Goal: Information Seeking & Learning: Learn about a topic

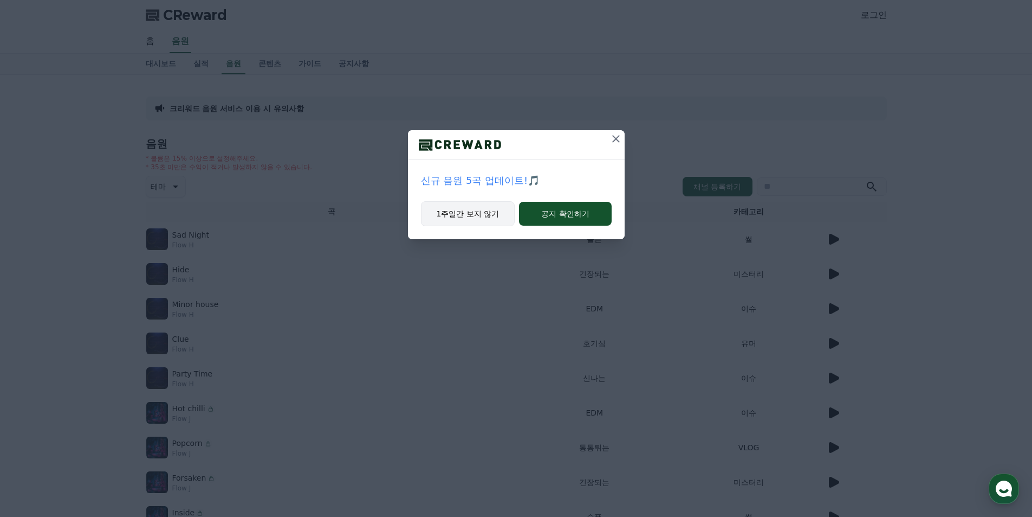
click at [486, 210] on button "1주일간 보지 않기" at bounding box center [468, 213] width 94 height 25
click at [482, 220] on button "1주일간 보지 않기" at bounding box center [468, 213] width 94 height 25
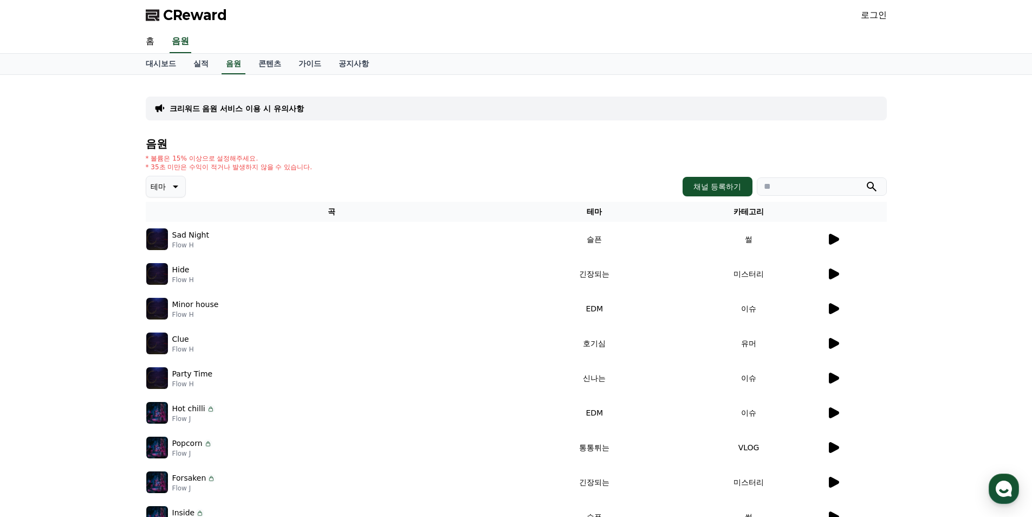
click at [179, 12] on span "CReward" at bounding box center [195, 15] width 64 height 17
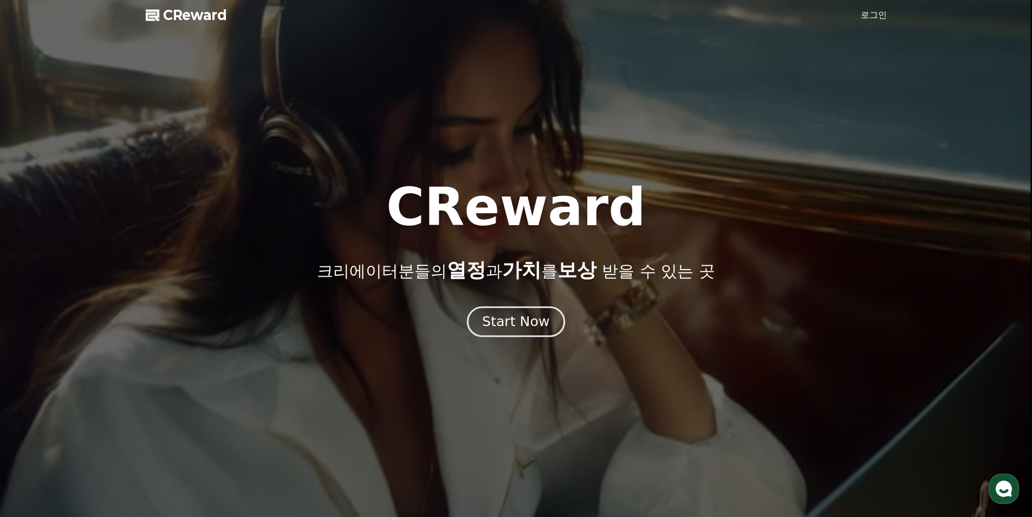
click at [532, 331] on button "Start Now" at bounding box center [516, 321] width 98 height 31
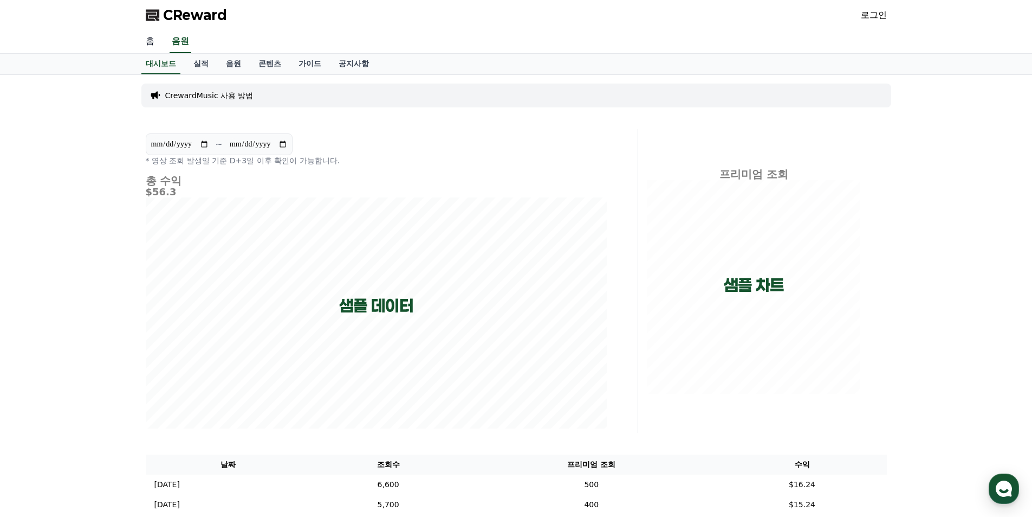
click at [146, 46] on link "홈" at bounding box center [150, 41] width 26 height 23
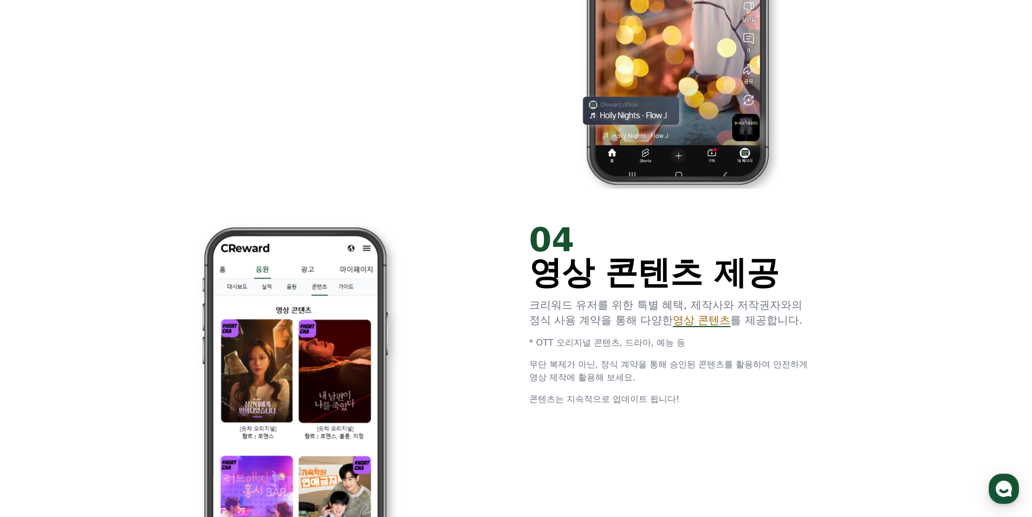
scroll to position [2060, 0]
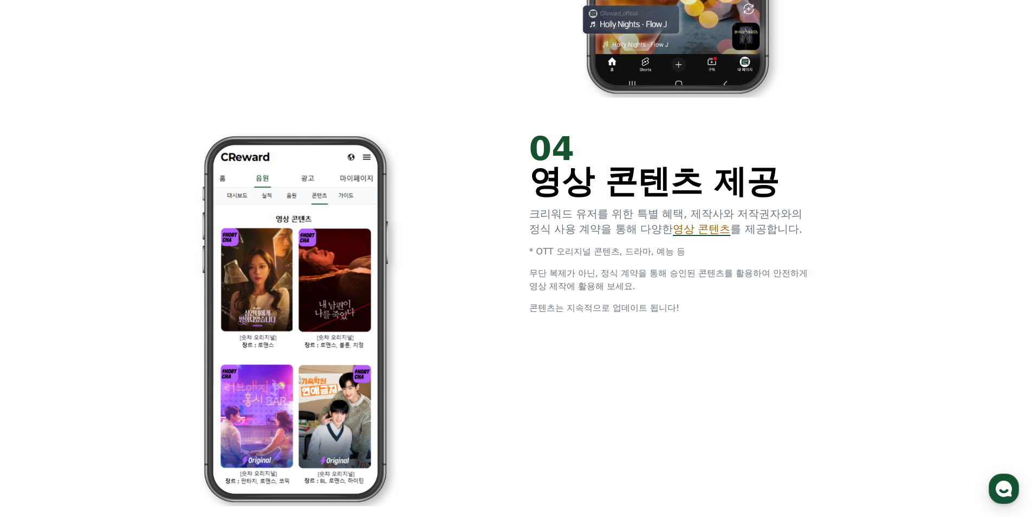
click at [703, 230] on span "영상 콘텐츠" at bounding box center [701, 228] width 57 height 13
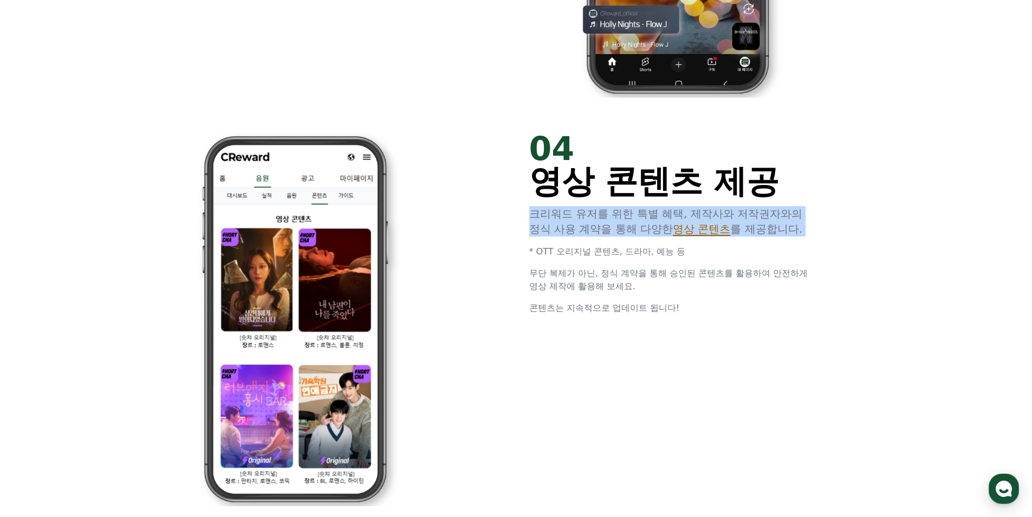
click at [703, 230] on span "영상 콘텐츠" at bounding box center [701, 228] width 57 height 13
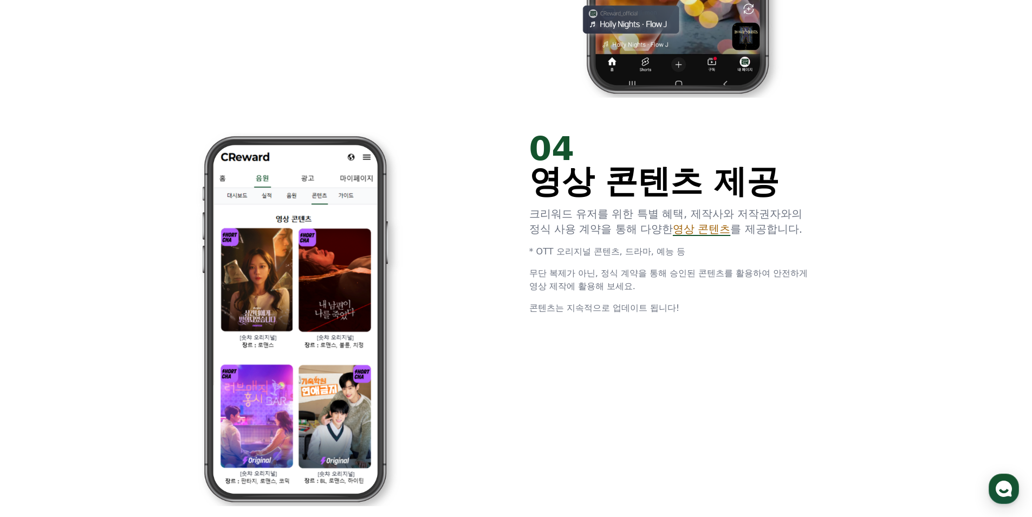
click at [719, 287] on p "무단 복제가 아닌, 정식 계약을 통해 승인된 콘텐츠를 활용하여 안전하게 영상 제작에 활용해 보세요." at bounding box center [677, 280] width 295 height 26
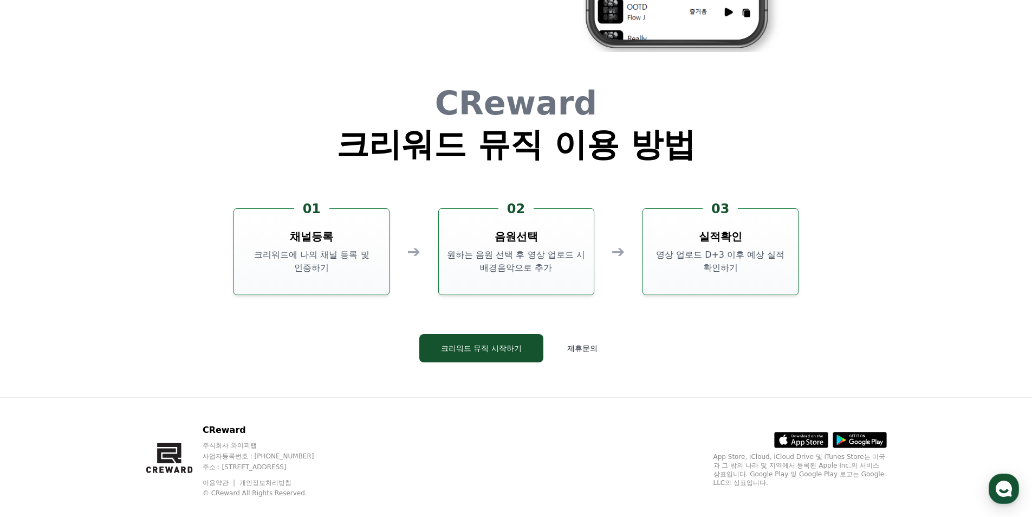
scroll to position [2936, 0]
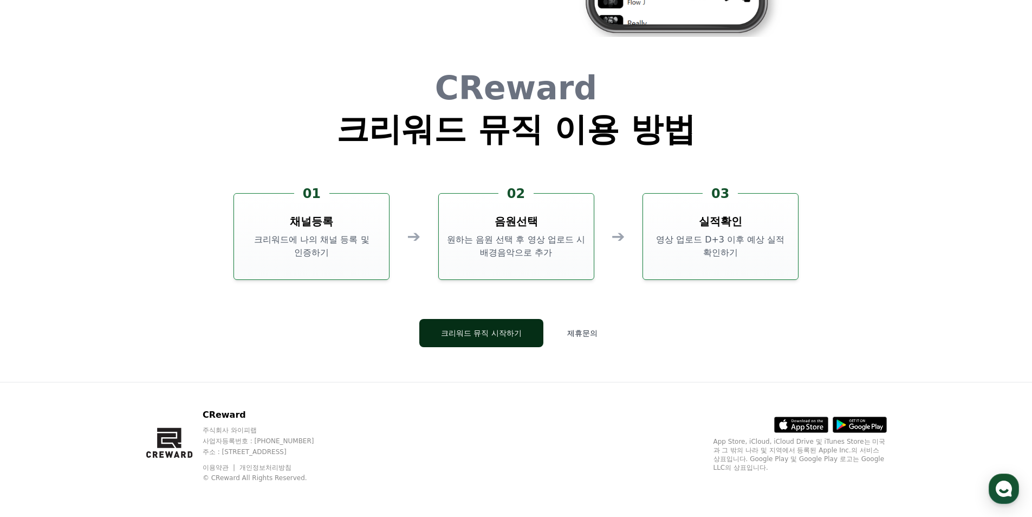
click at [529, 333] on button "크리워드 뮤직 시작하기" at bounding box center [481, 333] width 124 height 28
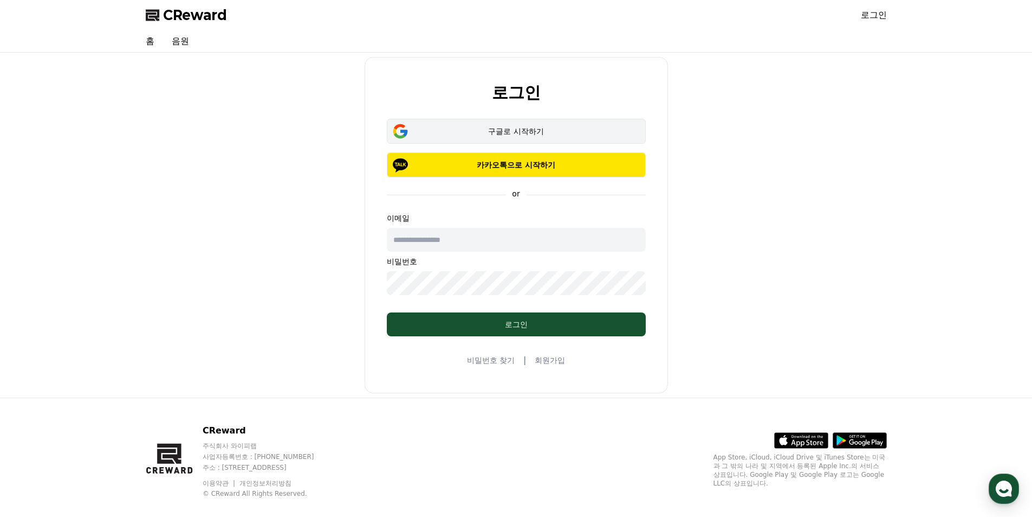
click at [501, 129] on div "구글로 시작하기" at bounding box center [517, 131] width 228 height 11
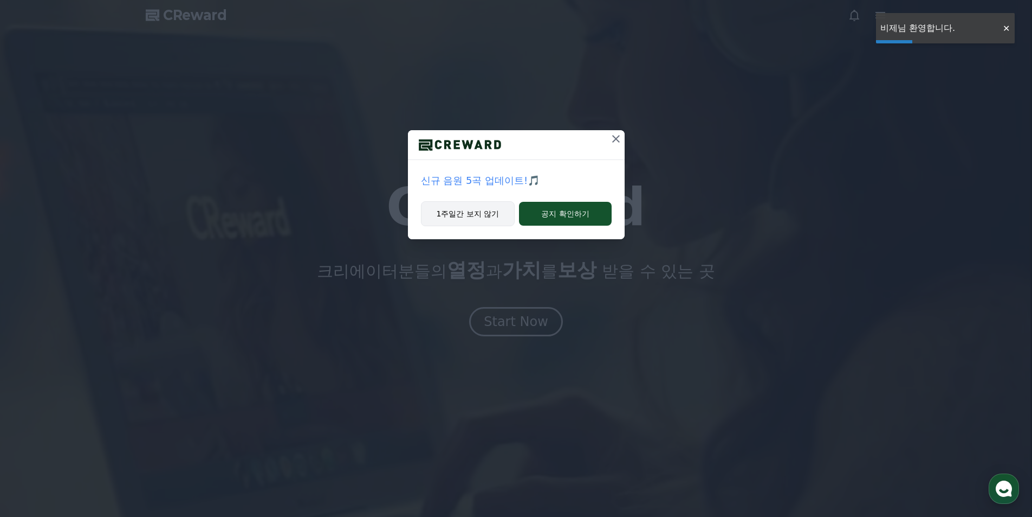
click at [506, 213] on button "1주일간 보지 않기" at bounding box center [468, 213] width 94 height 25
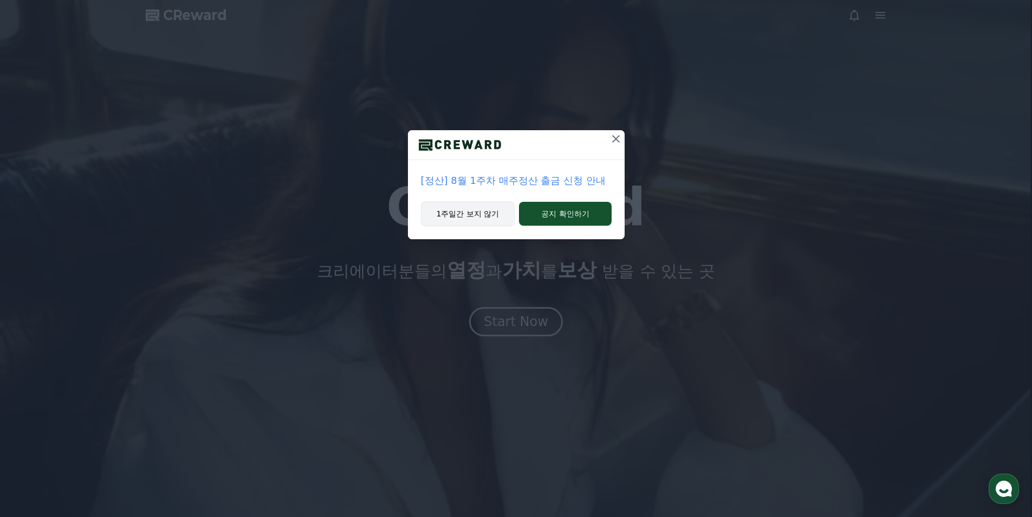
click at [493, 219] on button "1주일간 보지 않기" at bounding box center [468, 213] width 94 height 25
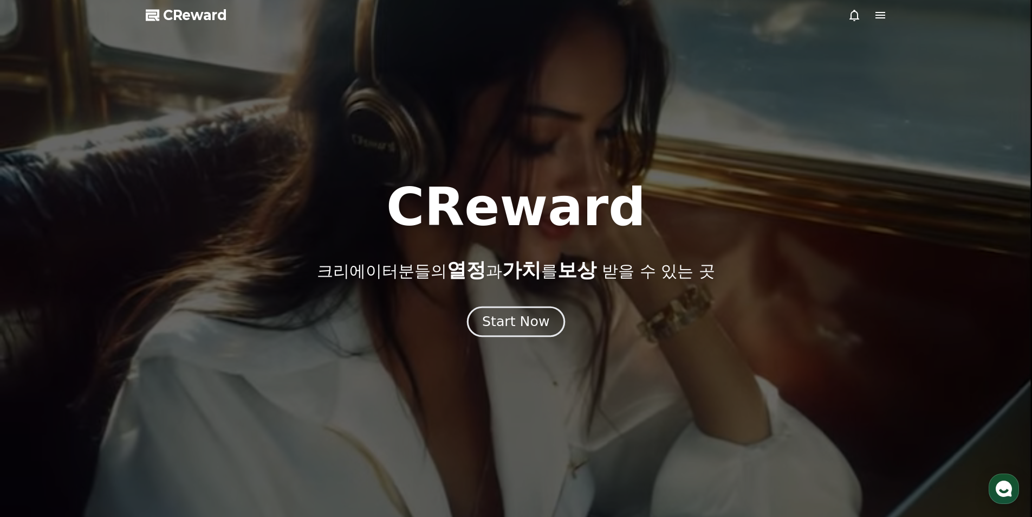
click at [509, 324] on div "Start Now" at bounding box center [515, 321] width 67 height 18
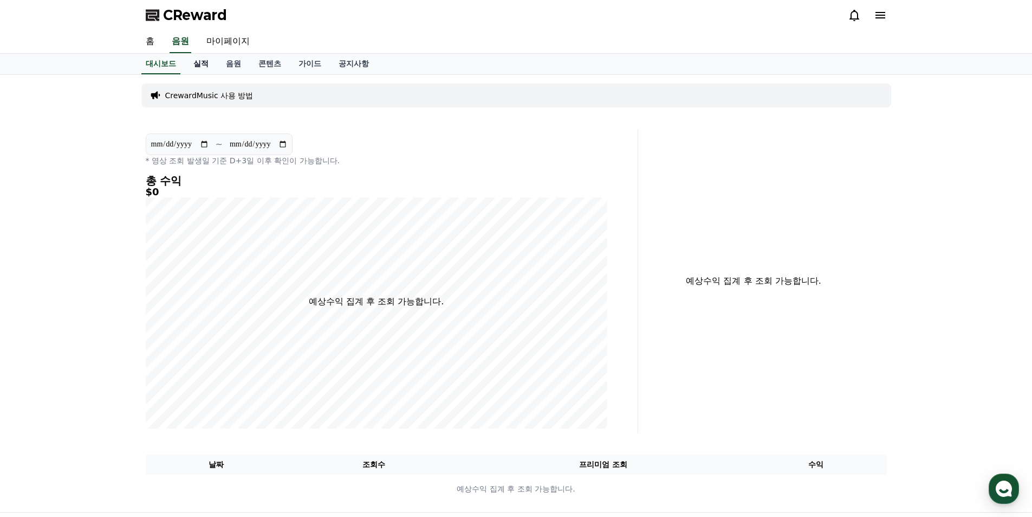
click at [205, 69] on link "실적" at bounding box center [201, 64] width 33 height 21
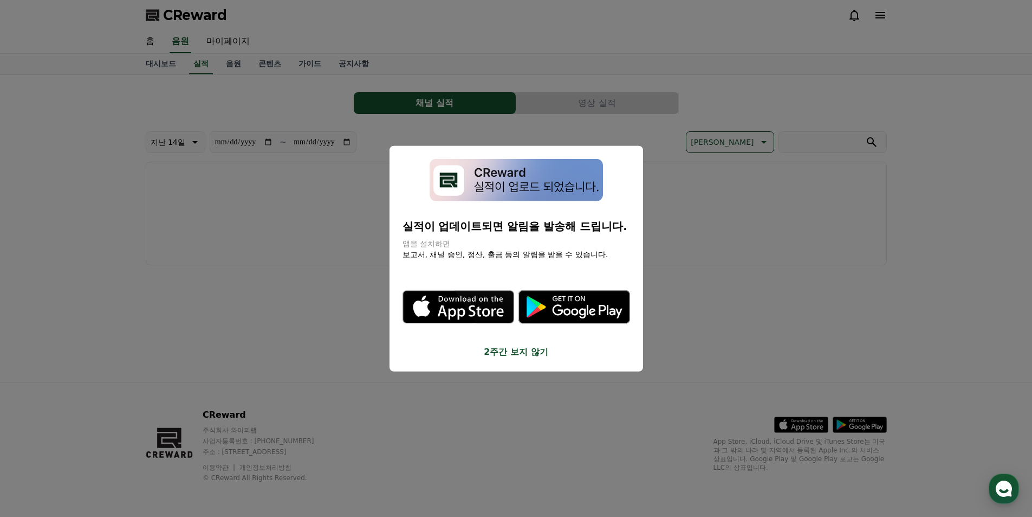
click at [231, 66] on button "close modal" at bounding box center [516, 258] width 1032 height 517
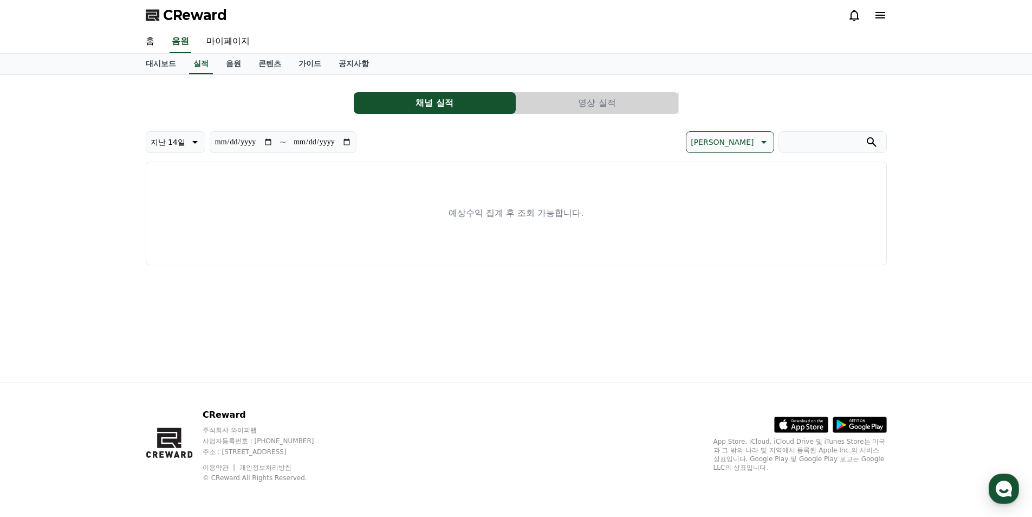
click at [231, 66] on link "음원" at bounding box center [233, 64] width 33 height 21
click at [193, 18] on span "CReward" at bounding box center [195, 15] width 64 height 17
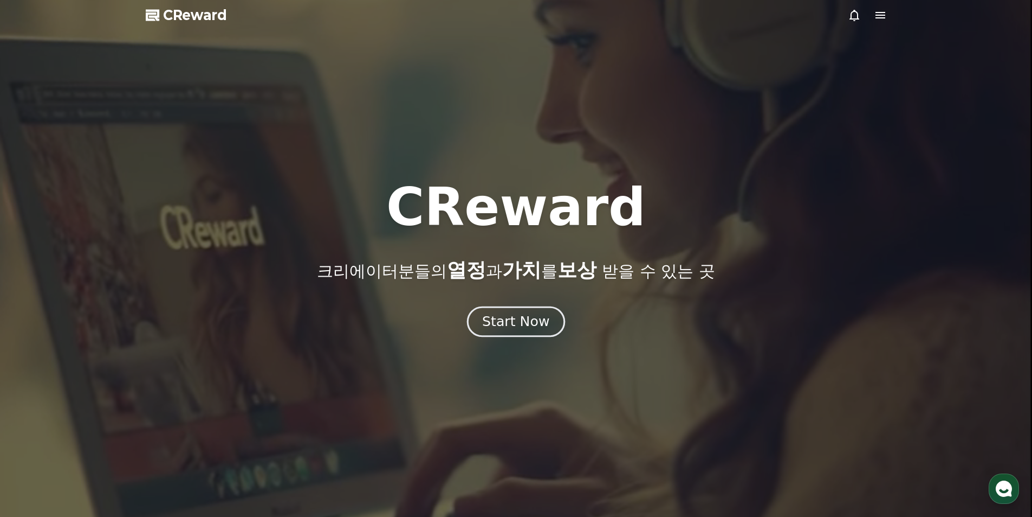
click at [498, 315] on div "Start Now" at bounding box center [515, 321] width 67 height 18
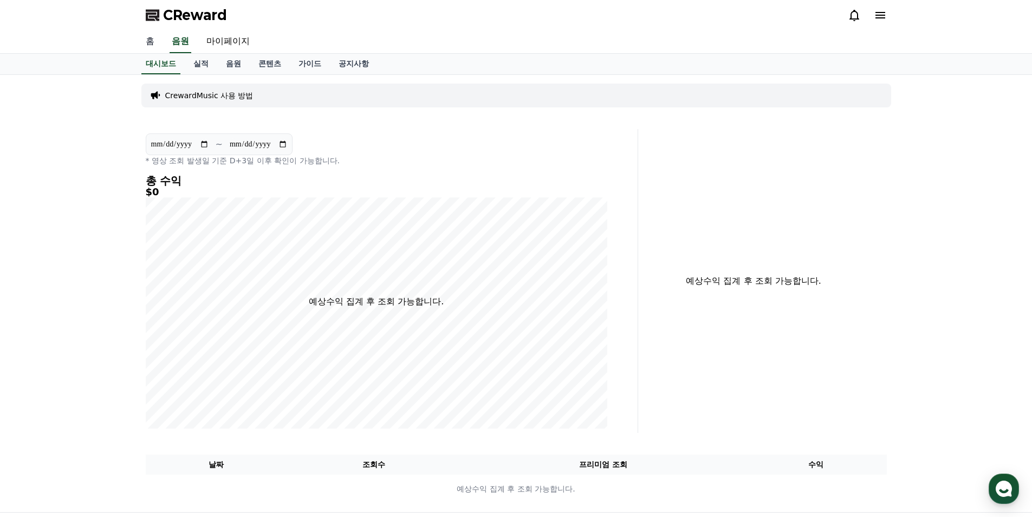
click at [150, 43] on link "홈" at bounding box center [150, 41] width 26 height 23
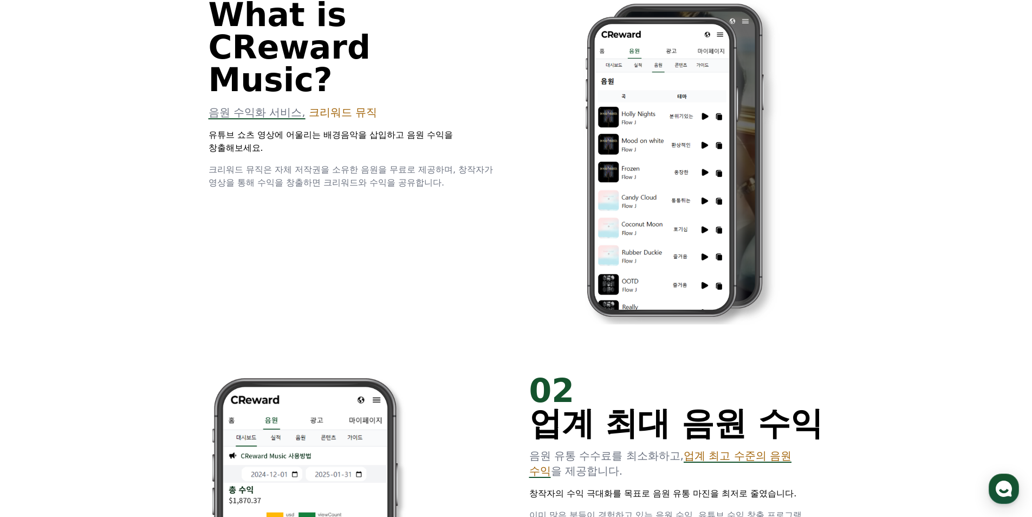
scroll to position [2936, 0]
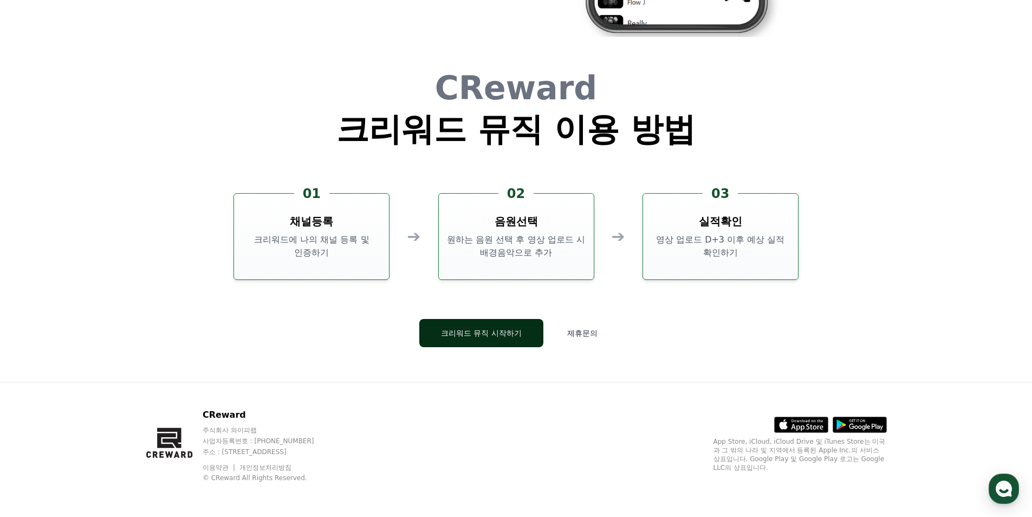
click at [495, 339] on button "크리워드 뮤직 시작하기" at bounding box center [481, 333] width 124 height 28
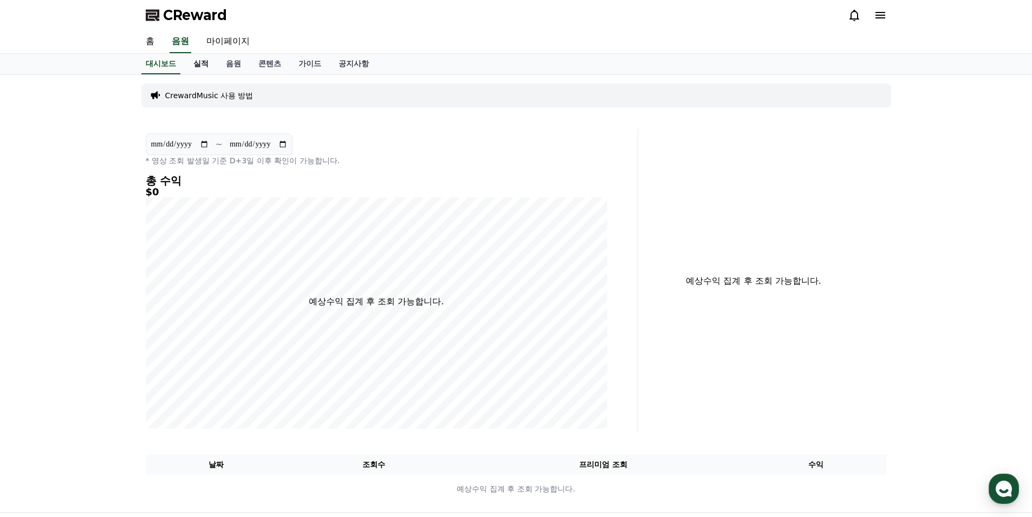
click at [215, 69] on link "실적" at bounding box center [201, 64] width 33 height 21
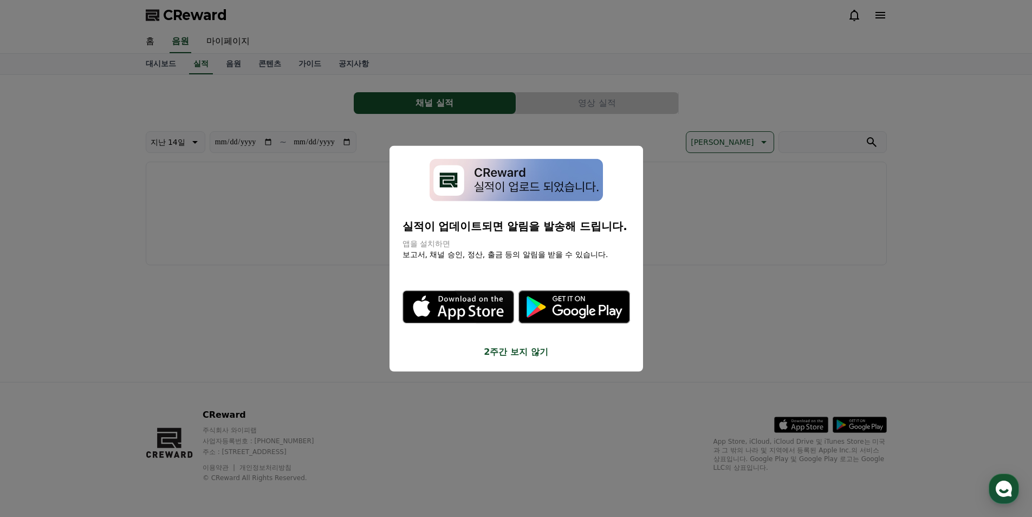
click at [504, 356] on div "실적이 업데이트되면 알림을 발송해 드립니다. 앱을 설치하면 보고서, 채널 승인, 정산, 출금 등의 알림을 받을 수 있습니다. .st0 { fi…" at bounding box center [517, 258] width 254 height 226
click at [504, 356] on button "2주간 보지 않기" at bounding box center [517, 351] width 228 height 13
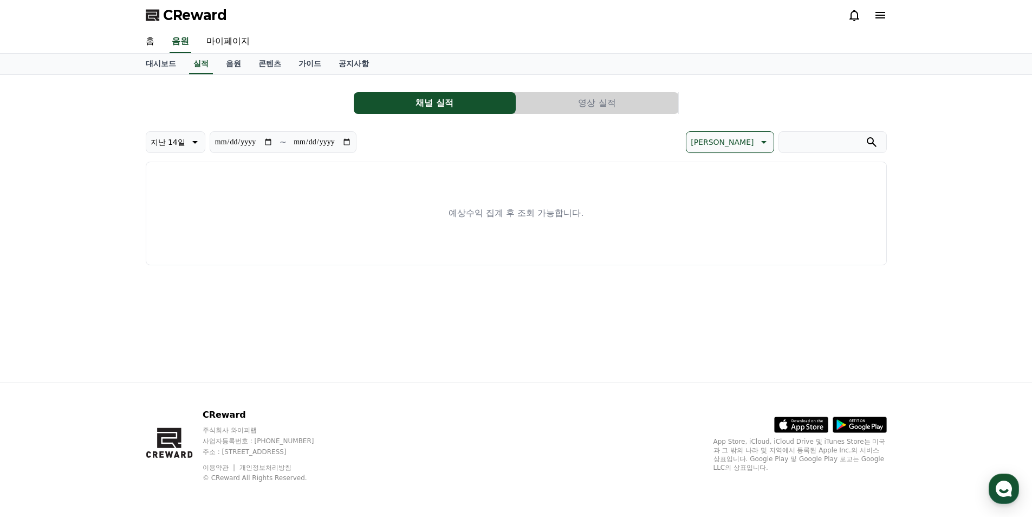
click at [556, 102] on button "영상 실적" at bounding box center [598, 103] width 162 height 22
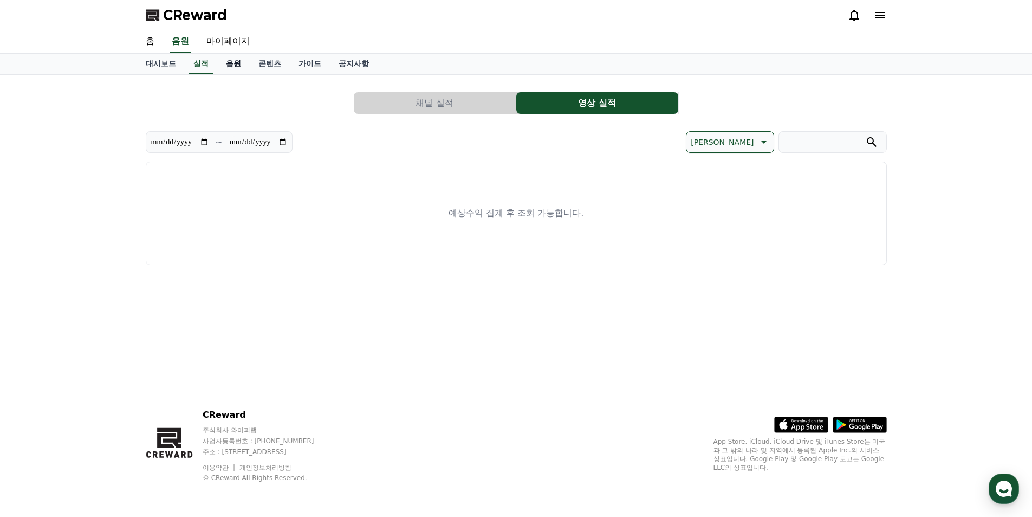
click at [241, 61] on link "음원" at bounding box center [233, 64] width 33 height 21
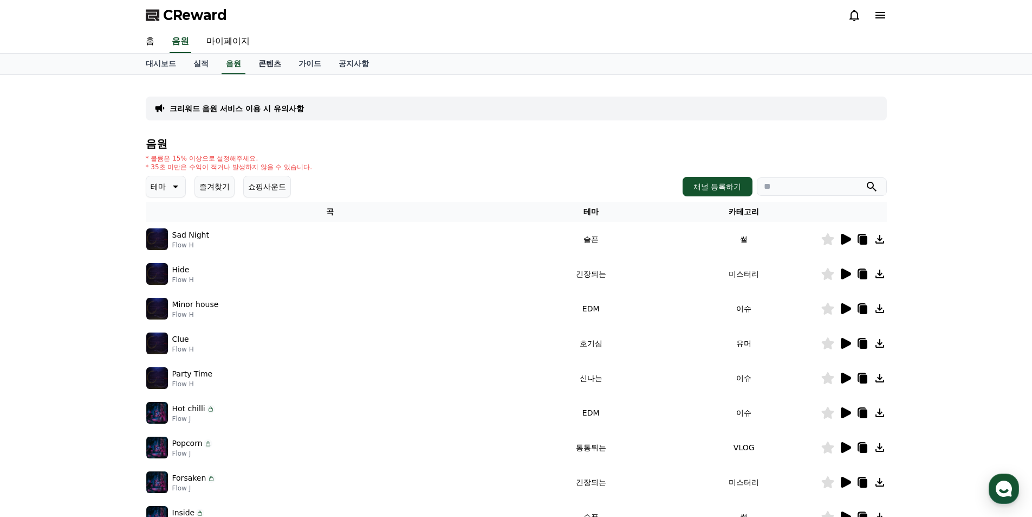
click at [261, 67] on link "콘텐츠" at bounding box center [270, 64] width 40 height 21
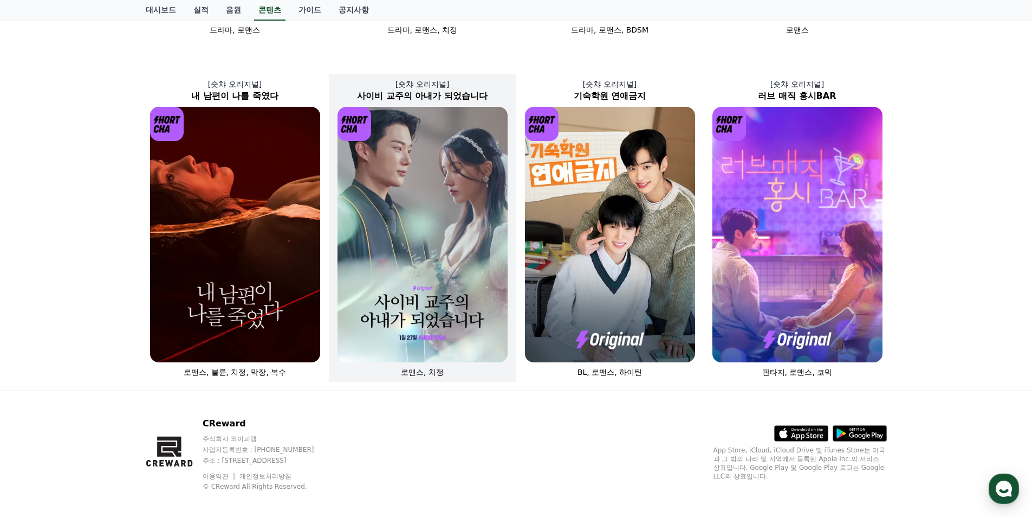
scroll to position [373, 0]
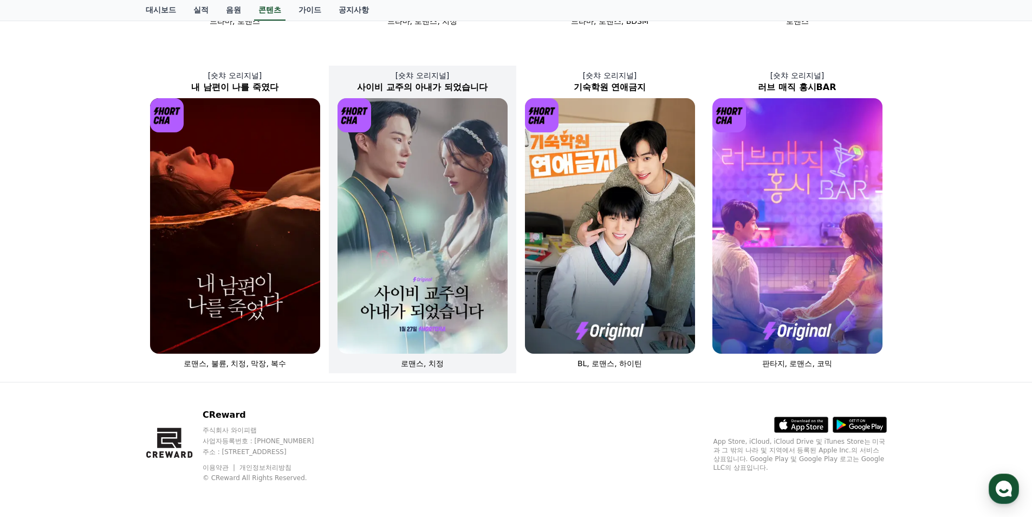
click at [454, 246] on img at bounding box center [423, 225] width 170 height 255
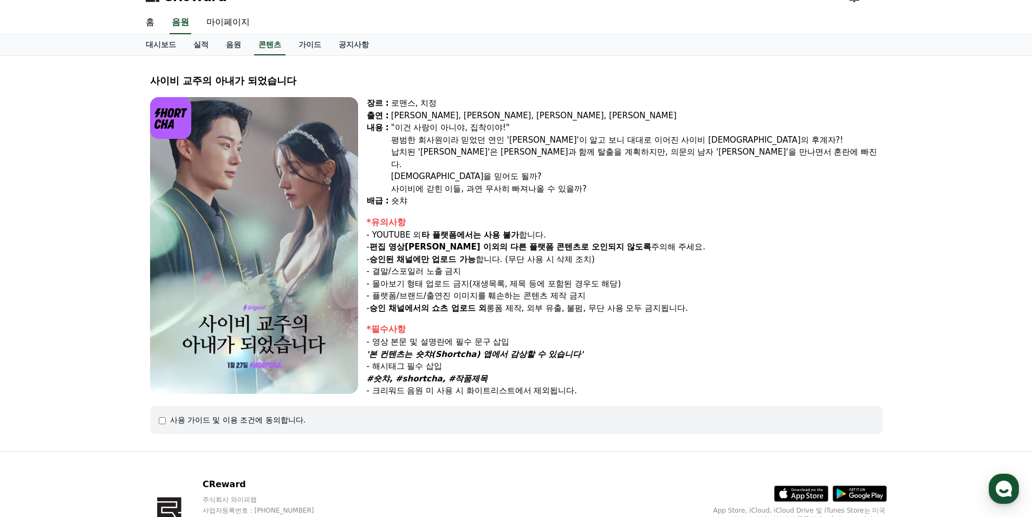
scroll to position [85, 0]
